Goal: Contribute content

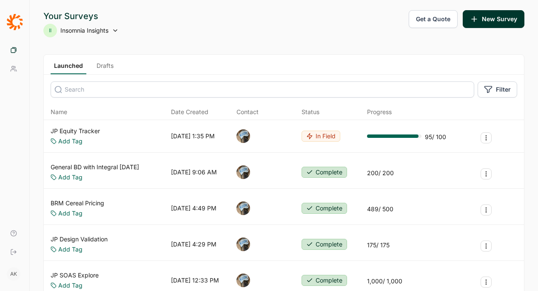
click at [0, 0] on icon at bounding box center [0, 0] width 0 height 0
click at [0, 0] on span "Your Surveys" at bounding box center [0, 0] width 0 height 0
click at [117, 66] on link "Drafts" at bounding box center [105, 68] width 24 height 13
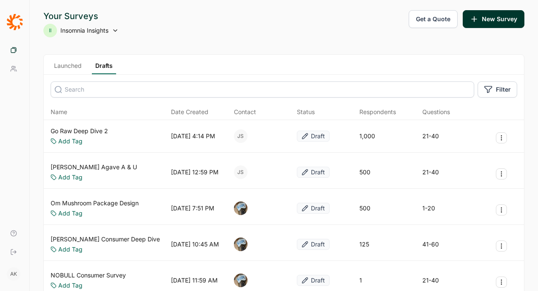
click at [108, 133] on link "Go Raw Deep Dive 2" at bounding box center [79, 131] width 57 height 8
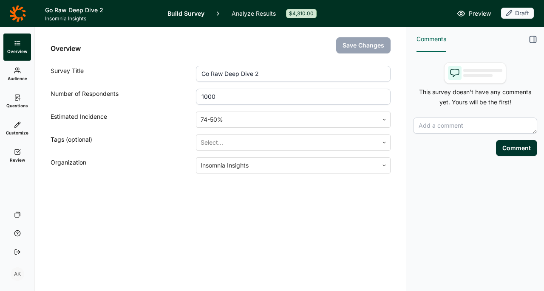
click at [18, 99] on icon at bounding box center [17, 97] width 7 height 7
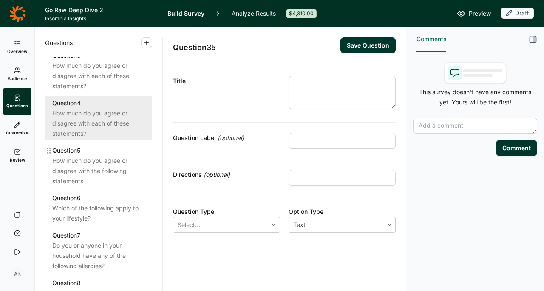
scroll to position [486, 0]
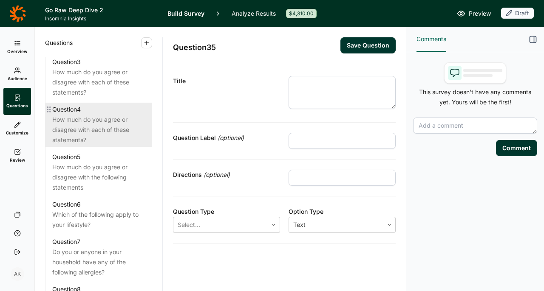
click at [80, 145] on div "How much do you agree or disagree with each of these statements?" at bounding box center [98, 130] width 93 height 31
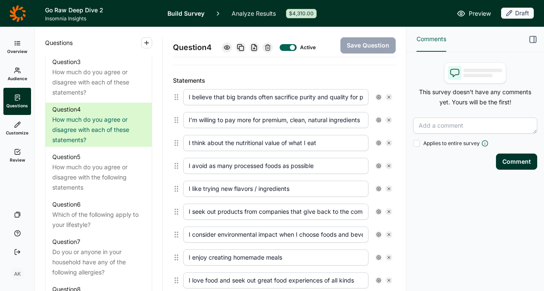
scroll to position [301, 0]
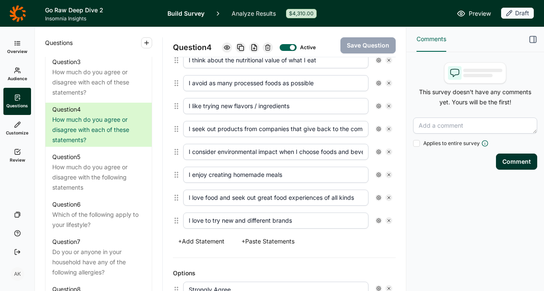
click at [189, 242] on button "+ Add Statement" at bounding box center [201, 242] width 57 height 12
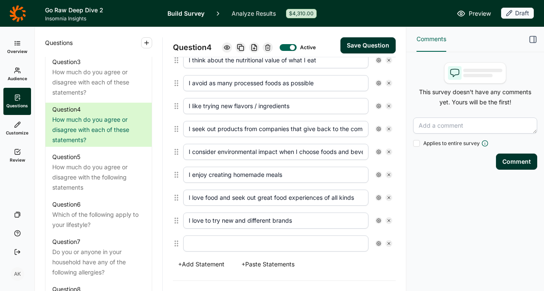
scroll to position [324, 0]
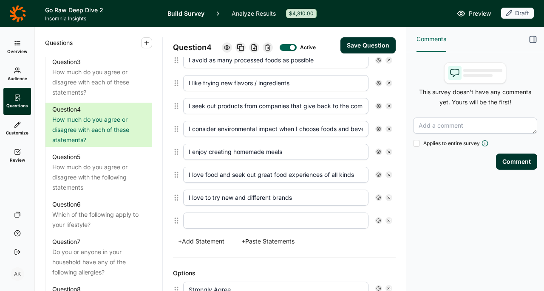
click at [208, 224] on input "text" at bounding box center [275, 221] width 185 height 16
paste input "1. I stick with brands I know and love"
click at [195, 224] on input "1. I stick with brands I know and love" at bounding box center [275, 221] width 185 height 16
type input "I stick with brands I know and love"
click at [359, 43] on button "Save Question" at bounding box center [367, 45] width 55 height 16
